Goal: Task Accomplishment & Management: Manage account settings

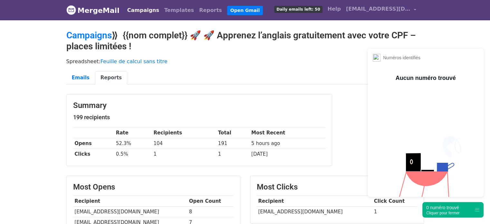
click at [133, 9] on link "Campaigns" at bounding box center [143, 10] width 37 height 13
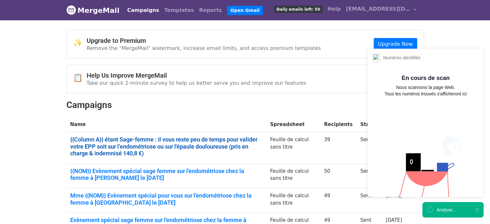
click at [125, 137] on link "{{Column A}} étant Sage-femme : il vous reste peu de temps pour valider votre E…" at bounding box center [166, 146] width 192 height 21
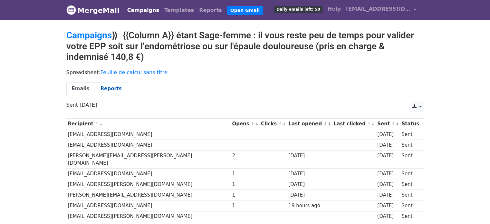
click at [99, 87] on link "Reports" at bounding box center [111, 88] width 32 height 13
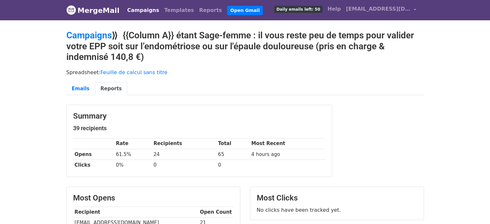
click at [83, 155] on th "Opens" at bounding box center [93, 154] width 41 height 11
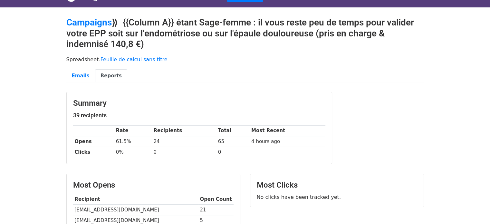
scroll to position [77, 0]
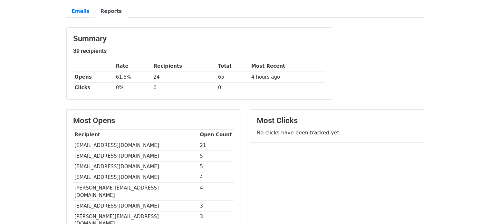
click at [105, 147] on td "sdespeysse@gmail.com" at bounding box center [135, 145] width 125 height 11
click at [105, 147] on td "[EMAIL_ADDRESS][DOMAIN_NAME]" at bounding box center [135, 145] width 125 height 11
copy tr "[EMAIL_ADDRESS][DOMAIN_NAME]"
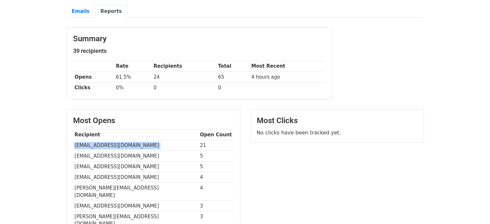
scroll to position [0, 0]
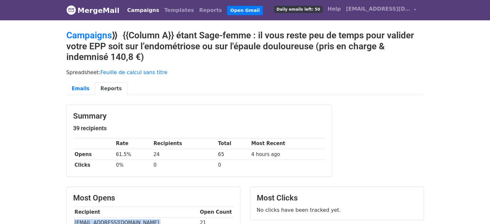
click at [136, 9] on link "Campaigns" at bounding box center [143, 10] width 37 height 13
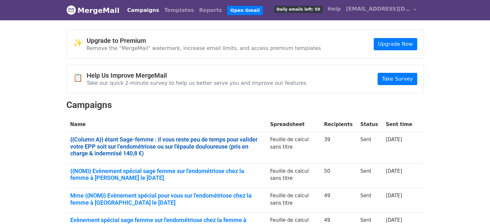
click at [163, 143] on link "{{Column A}} étant Sage-femme : il vous reste peu de temps pour valider votre E…" at bounding box center [166, 146] width 192 height 21
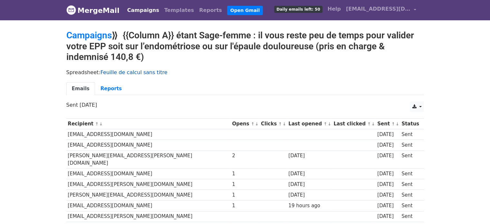
click at [131, 72] on link "Feuille de calcul sans titre" at bounding box center [134, 72] width 67 height 6
click at [107, 88] on link "Reports" at bounding box center [111, 88] width 32 height 13
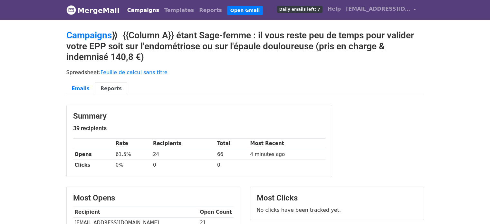
click at [145, 12] on link "Campaigns" at bounding box center [143, 10] width 37 height 13
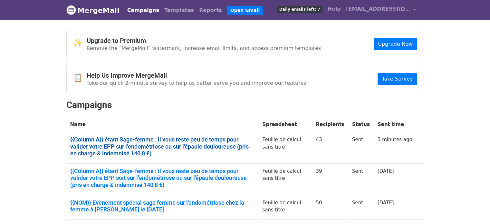
click at [122, 141] on link "{{Column A}} étant Sage-femme : il vous reste peu de temps pour valider votre E…" at bounding box center [162, 146] width 185 height 21
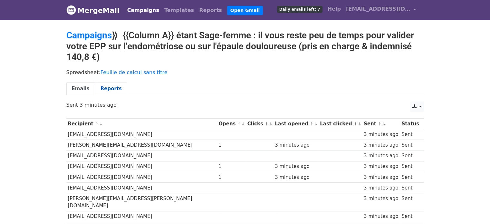
click at [101, 82] on link "Reports" at bounding box center [111, 88] width 32 height 13
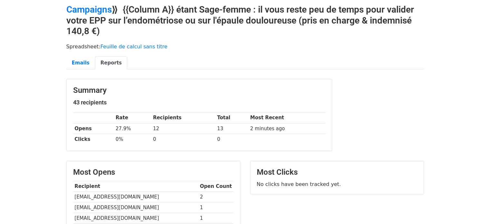
scroll to position [64, 0]
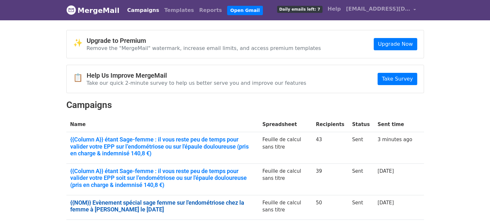
click at [116, 207] on link "{{NOM}} Evènement spécial sage femme sur l'endométriose chez la femme à [PERSON…" at bounding box center [162, 206] width 185 height 14
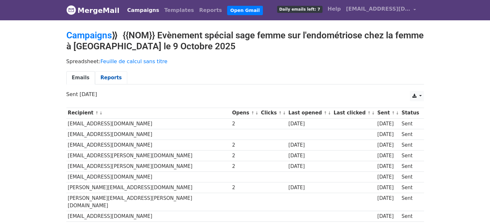
click at [116, 82] on link "Reports" at bounding box center [111, 77] width 32 height 13
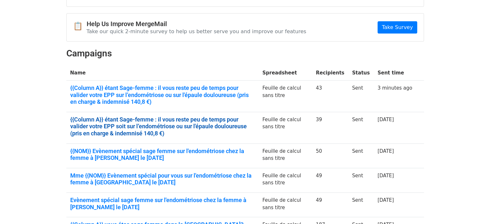
scroll to position [103, 0]
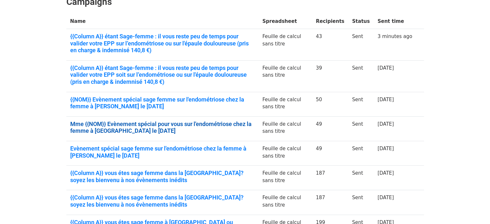
click at [149, 126] on link "Mme {{NOM}} Evènement spécial pour vous sur l'endométriose chez la femme à [GEO…" at bounding box center [162, 127] width 185 height 14
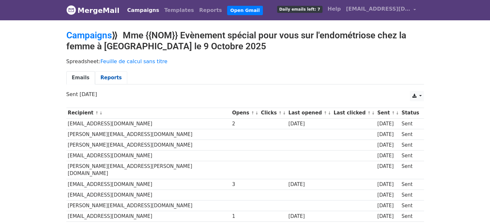
click at [105, 80] on link "Reports" at bounding box center [111, 77] width 32 height 13
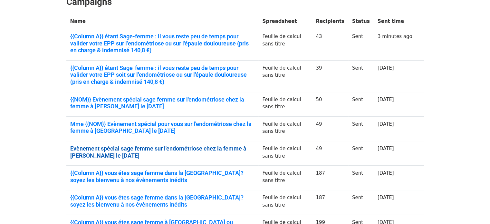
click at [128, 150] on link "Evènement spécial sage femme sur l'endométriose chez la femme à Merignac le 9 O…" at bounding box center [162, 152] width 185 height 14
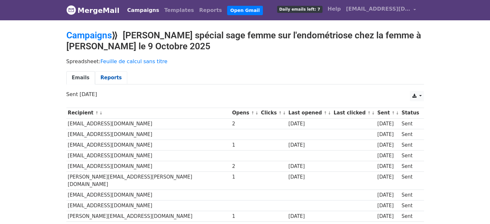
click at [109, 78] on link "Reports" at bounding box center [111, 77] width 32 height 13
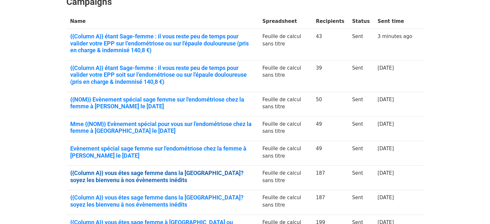
click at [119, 171] on link "{{Column A}} vous étes sage femme dans la région parisienne? soyez les bienvenu…" at bounding box center [162, 176] width 185 height 14
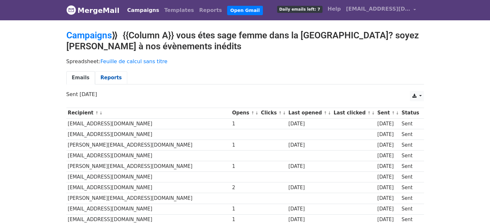
click at [102, 80] on link "Reports" at bounding box center [111, 77] width 32 height 13
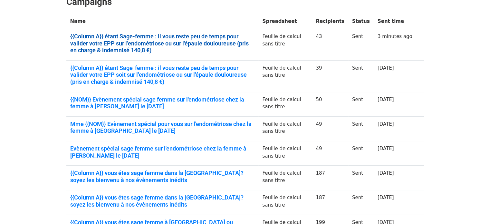
click at [156, 43] on link "{{Column A}} étant Sage-femme : il vous reste peu de temps pour valider votre E…" at bounding box center [162, 43] width 185 height 21
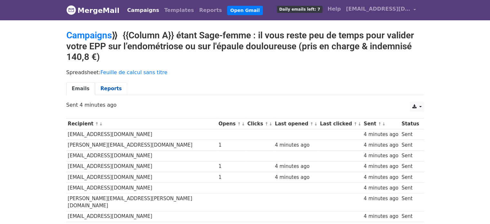
click at [104, 91] on link "Reports" at bounding box center [111, 88] width 32 height 13
